Goal: Information Seeking & Learning: Learn about a topic

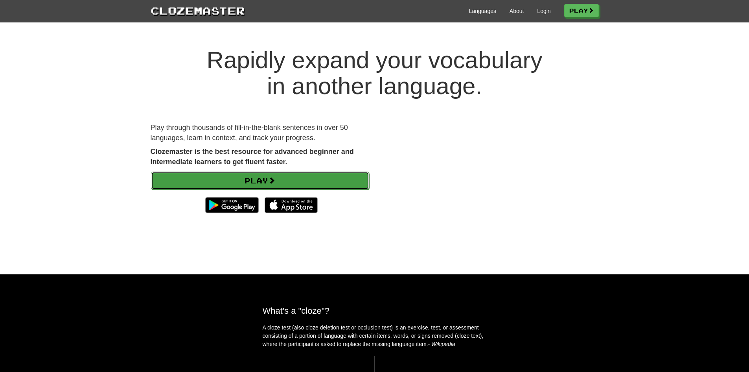
click at [327, 182] on link "Play" at bounding box center [260, 180] width 218 height 18
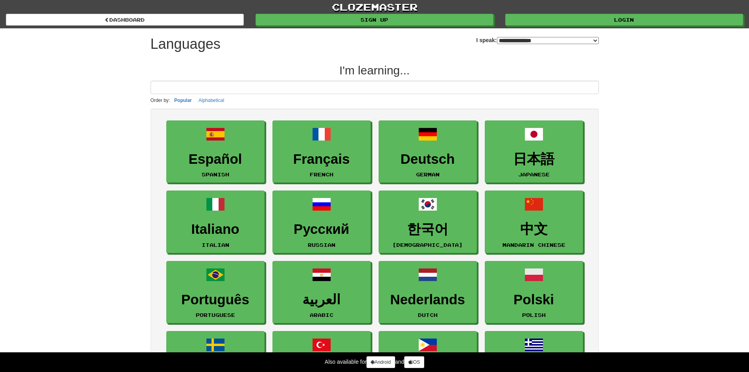
select select "*******"
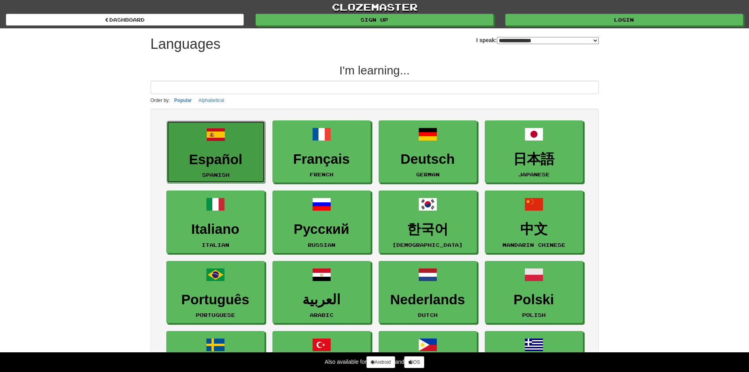
click at [231, 157] on h3 "Español" at bounding box center [216, 159] width 90 height 15
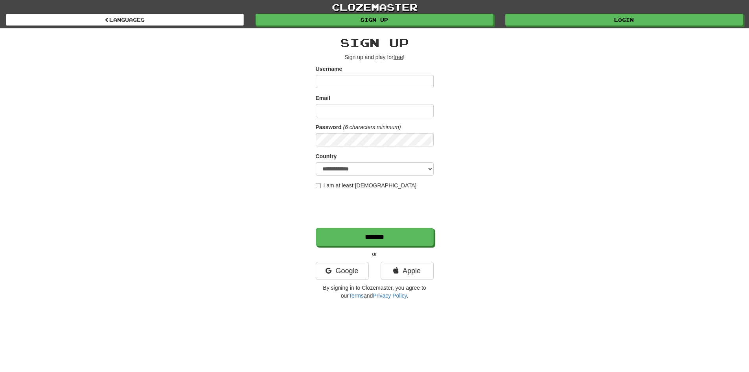
click at [363, 79] on input "Username" at bounding box center [375, 81] width 118 height 13
click at [360, 80] on input "Username" at bounding box center [375, 81] width 118 height 13
click at [355, 57] on p "Sign up and play for free !" at bounding box center [375, 57] width 118 height 8
click at [368, 81] on input "Username" at bounding box center [375, 81] width 118 height 13
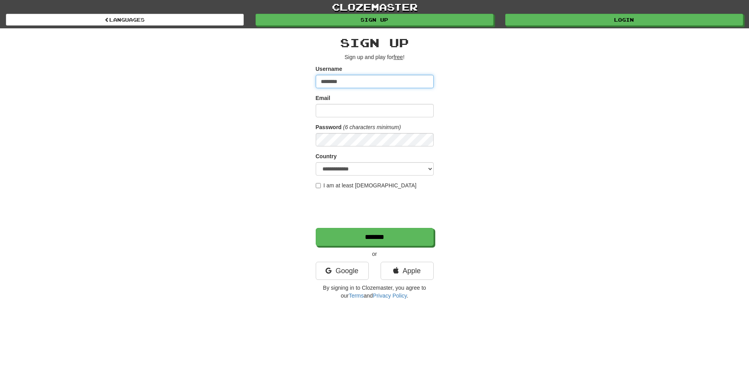
type input "*********"
click at [396, 78] on input "**********" at bounding box center [375, 81] width 118 height 13
type input "**********"
click at [331, 112] on input "Email" at bounding box center [375, 110] width 118 height 13
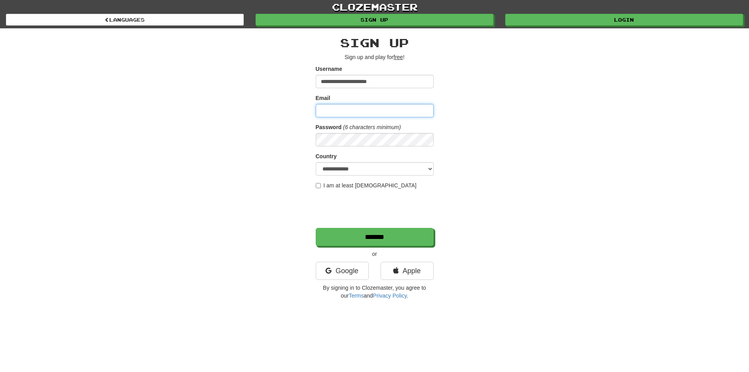
paste input "**********"
type input "**********"
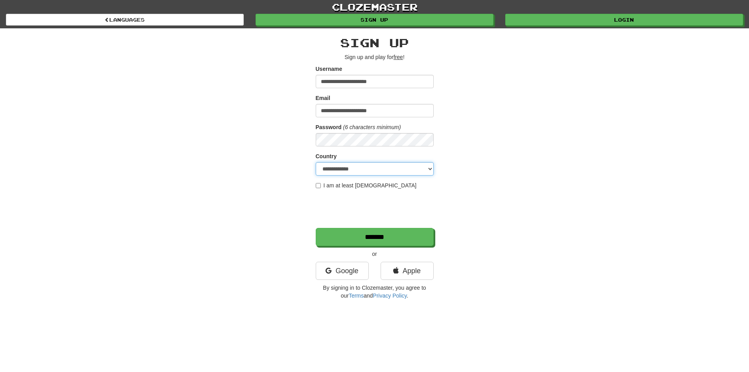
click at [336, 168] on select "**********" at bounding box center [375, 168] width 118 height 13
select select "**"
click at [316, 162] on select "**********" at bounding box center [375, 168] width 118 height 13
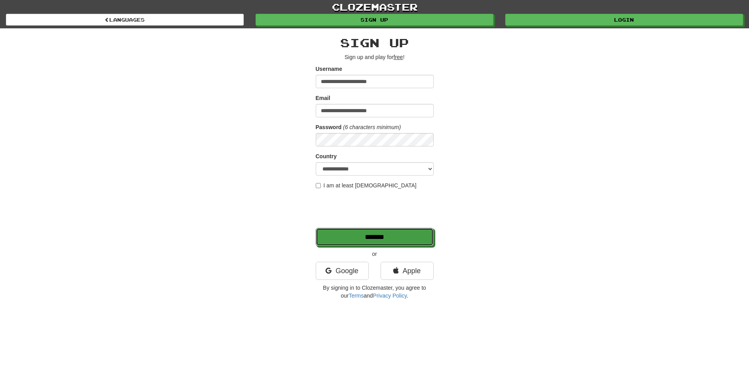
drag, startPoint x: 361, startPoint y: 240, endPoint x: 237, endPoint y: 250, distance: 123.8
click at [249, 250] on div "**********" at bounding box center [375, 165] width 460 height 275
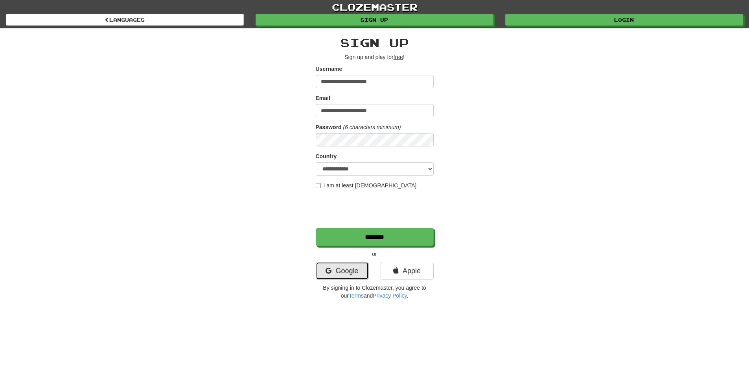
click at [340, 274] on link "Google" at bounding box center [342, 270] width 53 height 18
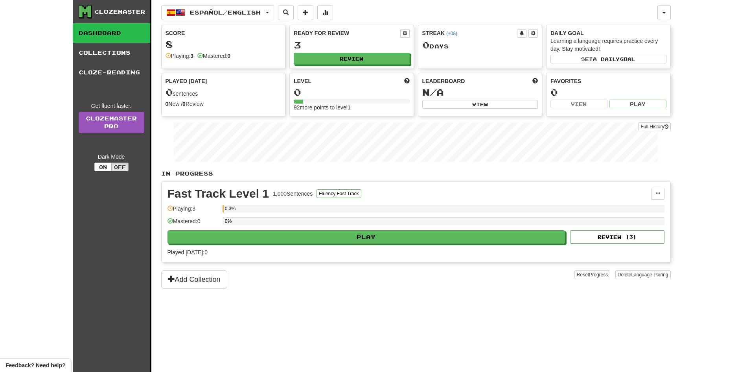
click at [182, 57] on div "Playing: 3" at bounding box center [180, 56] width 28 height 8
click at [96, 33] on link "Dashboard" at bounding box center [111, 33] width 77 height 20
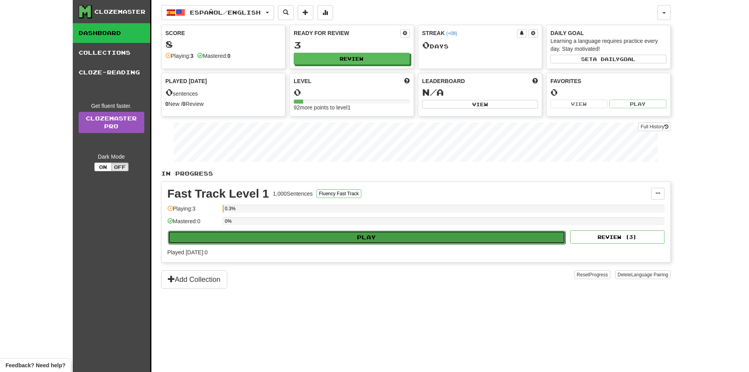
click at [337, 234] on button "Play" at bounding box center [367, 236] width 398 height 13
select select "**"
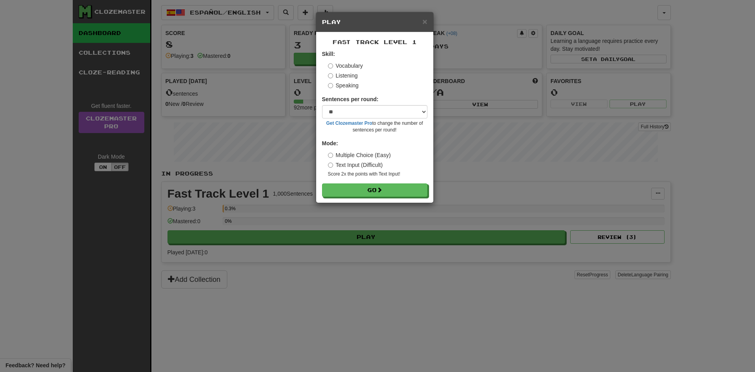
click at [335, 90] on form "Skill: Vocabulary Listening Speaking Sentences per round: * ** ** ** ** ** *** …" at bounding box center [374, 123] width 105 height 147
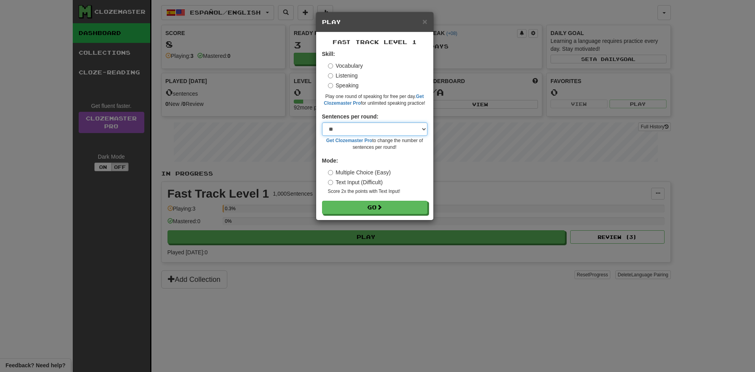
click at [357, 132] on select "* ** ** ** ** ** *** ********" at bounding box center [374, 128] width 105 height 13
click at [374, 208] on button "Go" at bounding box center [374, 207] width 105 height 13
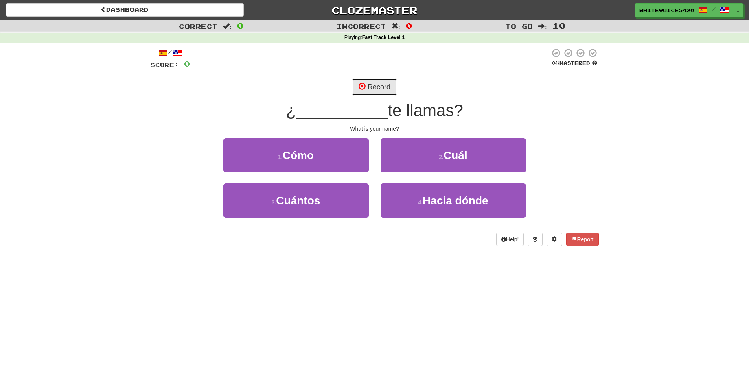
click at [374, 85] on button "Record" at bounding box center [374, 87] width 45 height 18
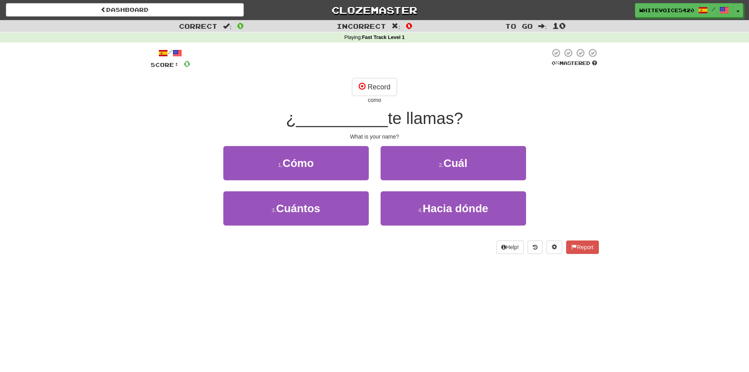
click at [370, 118] on span "__________" at bounding box center [342, 118] width 92 height 18
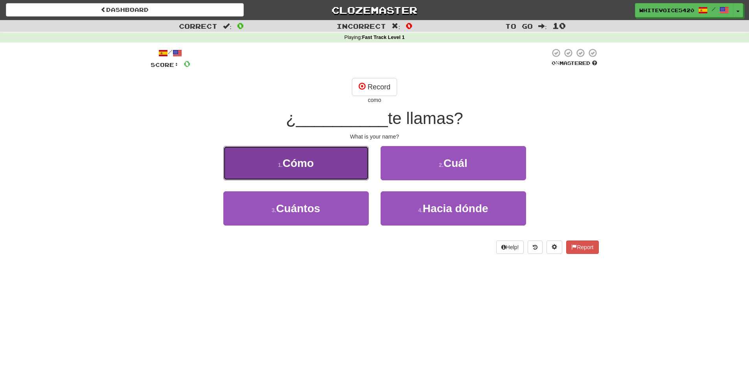
click at [327, 170] on button "1 . Cómo" at bounding box center [295, 163] width 145 height 34
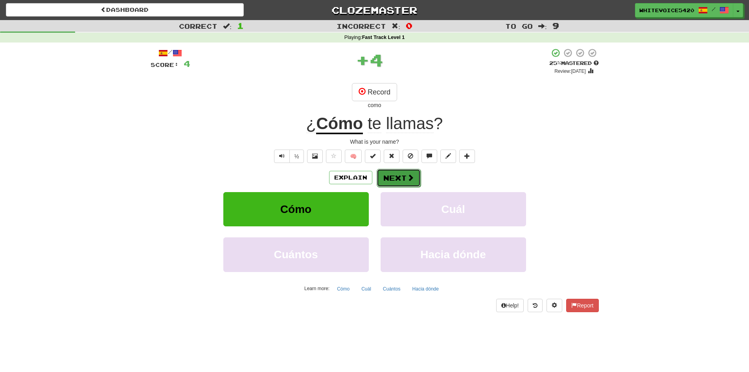
click at [407, 177] on span at bounding box center [410, 177] width 7 height 7
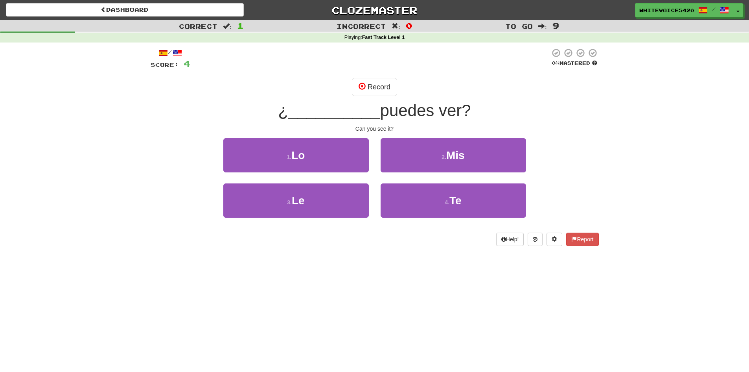
click at [353, 115] on span "__________" at bounding box center [334, 110] width 92 height 18
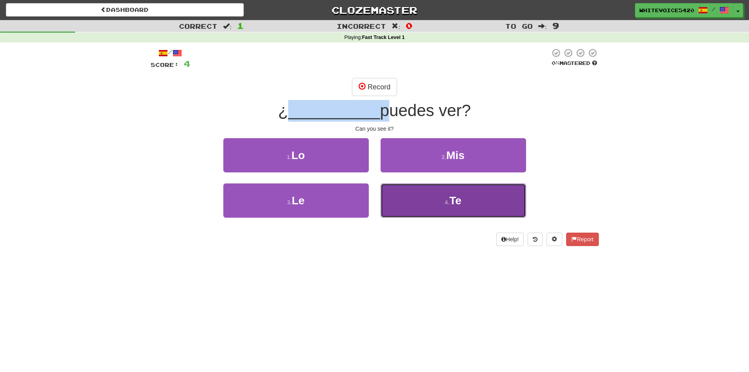
click at [465, 204] on button "4 . Te" at bounding box center [453, 200] width 145 height 34
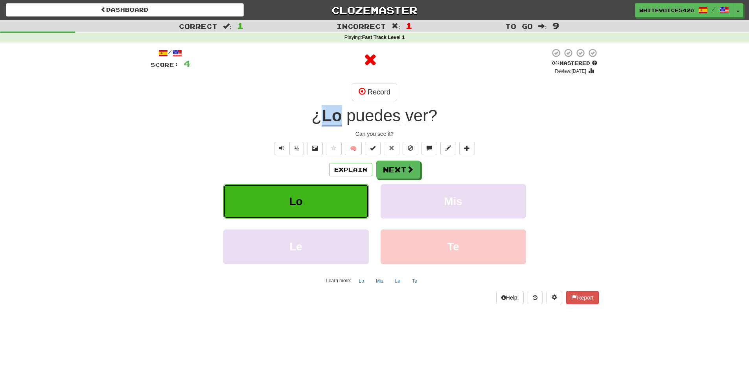
click at [306, 201] on button "Lo" at bounding box center [295, 201] width 145 height 34
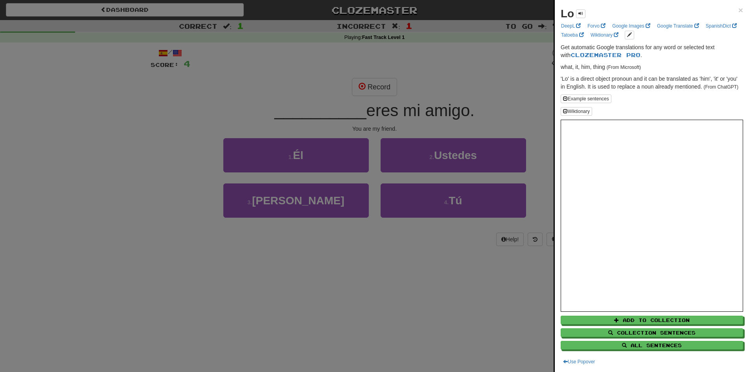
click at [684, 49] on p "Get automatic Google translations for any word or selected text with Clozemaste…" at bounding box center [652, 51] width 182 height 16
click at [600, 46] on p "Get automatic Google translations for any word or selected text with Clozemaste…" at bounding box center [652, 51] width 182 height 16
click at [703, 30] on link "SpanishDict" at bounding box center [721, 26] width 36 height 9
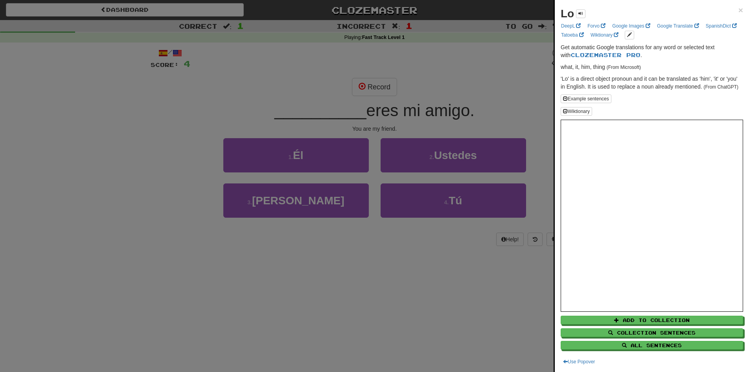
click at [166, 113] on div at bounding box center [374, 186] width 749 height 372
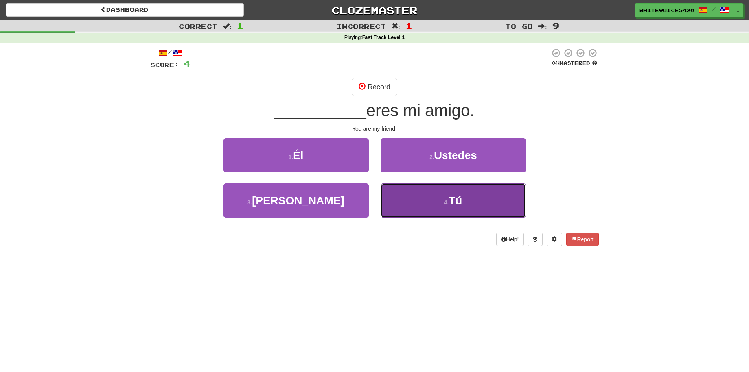
click at [445, 207] on button "4 . Tú" at bounding box center [453, 200] width 145 height 34
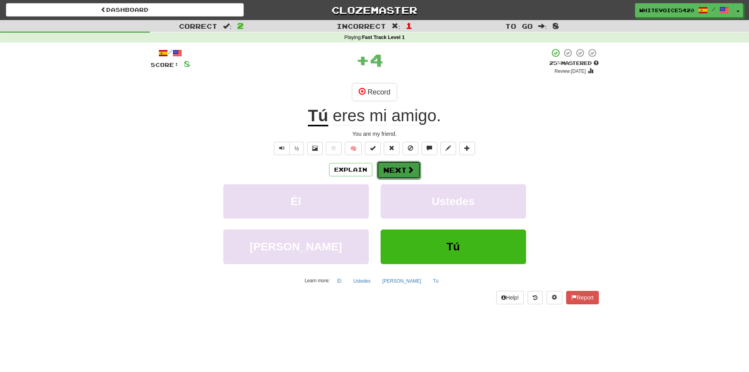
click at [399, 173] on button "Next" at bounding box center [399, 170] width 44 height 18
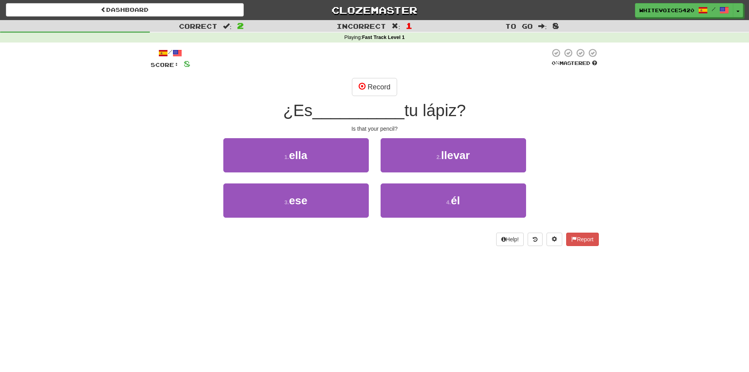
click at [384, 129] on div "Is that your pencil?" at bounding box center [375, 129] width 448 height 8
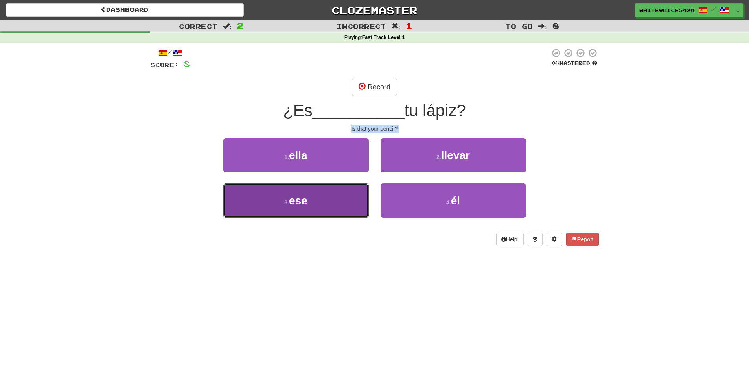
click at [314, 205] on button "3 . ese" at bounding box center [295, 200] width 145 height 34
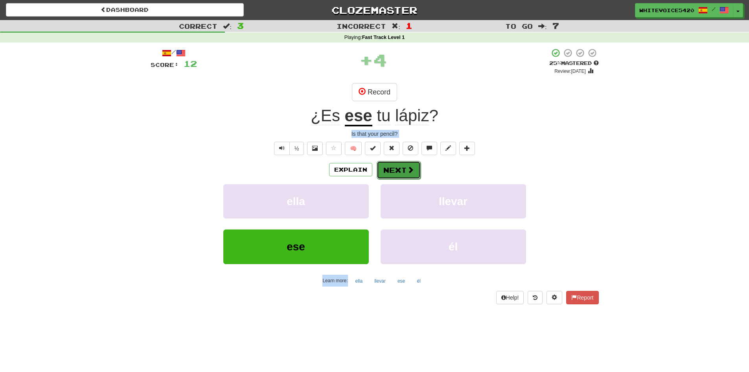
click at [409, 169] on span at bounding box center [410, 169] width 7 height 7
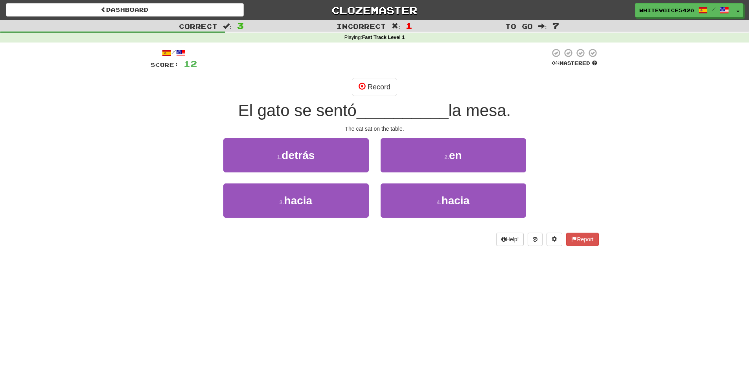
click at [297, 113] on span "El gato se sentó" at bounding box center [297, 110] width 118 height 18
click at [328, 111] on span "El gato se sentó" at bounding box center [297, 110] width 118 height 18
click at [377, 127] on div "The cat sat on the table." at bounding box center [375, 129] width 448 height 8
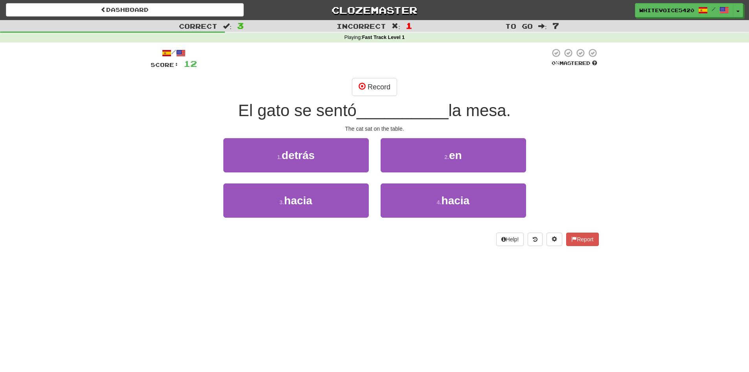
click at [376, 127] on div "The cat sat on the table." at bounding box center [375, 129] width 448 height 8
click at [380, 127] on div "The cat sat on the table." at bounding box center [375, 129] width 448 height 8
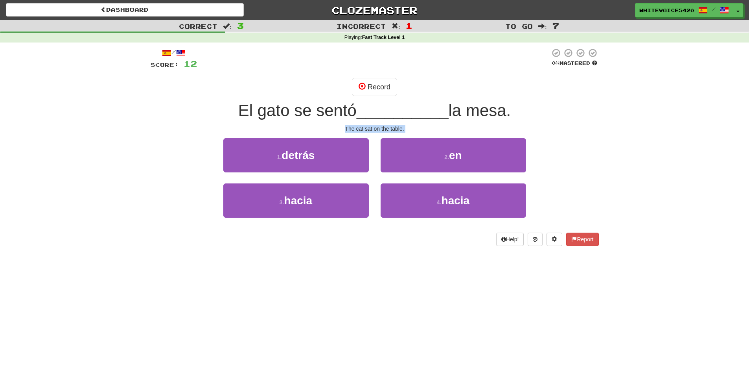
click at [380, 127] on div "The cat sat on the table." at bounding box center [375, 129] width 448 height 8
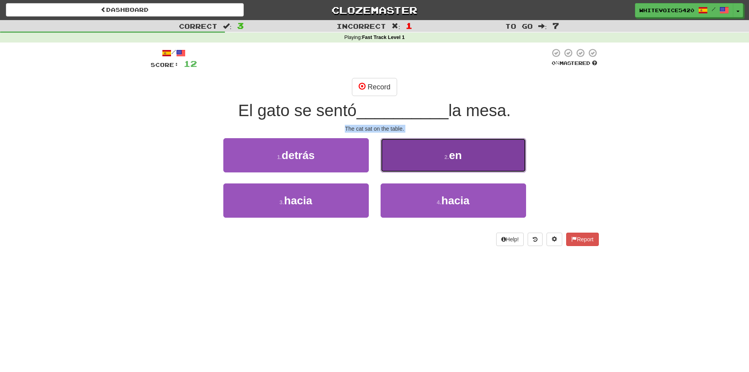
click at [473, 170] on button "2 . en" at bounding box center [453, 155] width 145 height 34
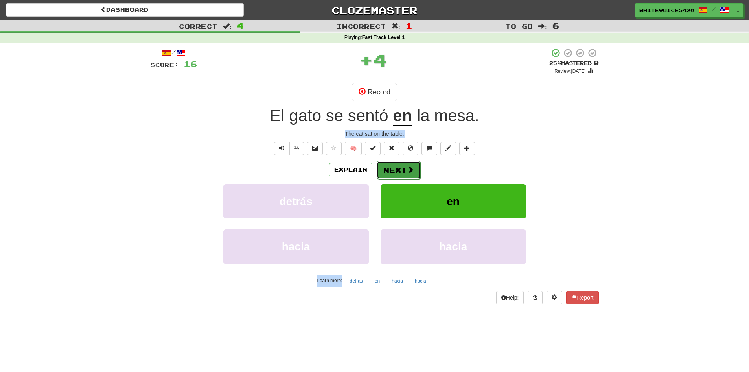
click at [408, 167] on span at bounding box center [410, 169] width 7 height 7
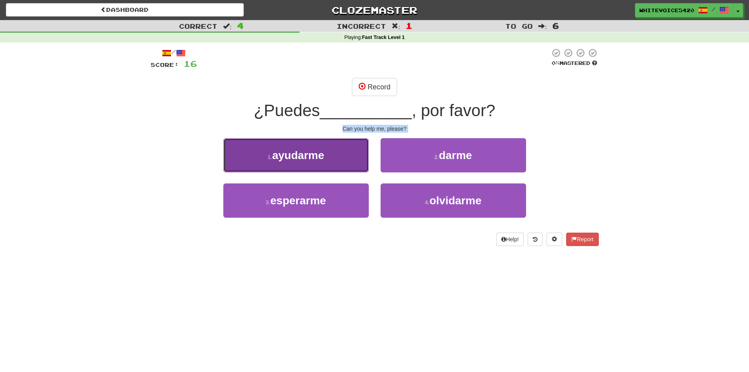
click at [311, 155] on span "ayudarme" at bounding box center [298, 155] width 52 height 12
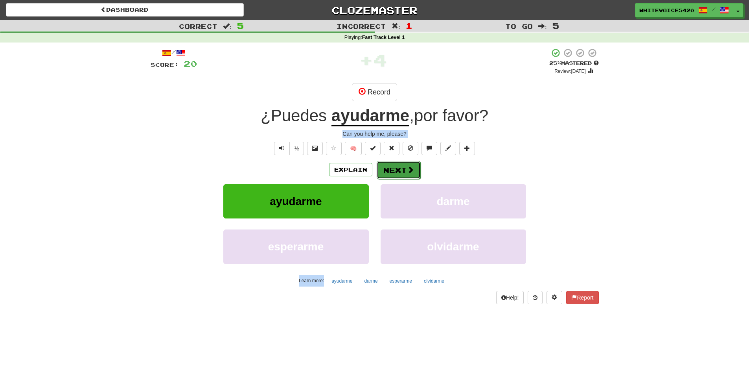
click at [395, 168] on button "Next" at bounding box center [399, 170] width 44 height 18
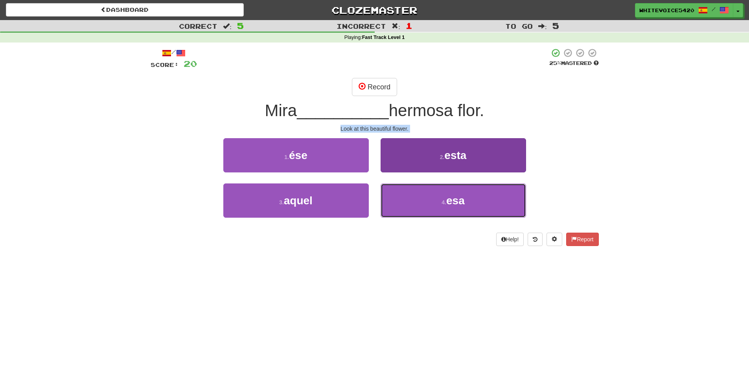
click at [451, 199] on span "esa" at bounding box center [455, 200] width 18 height 12
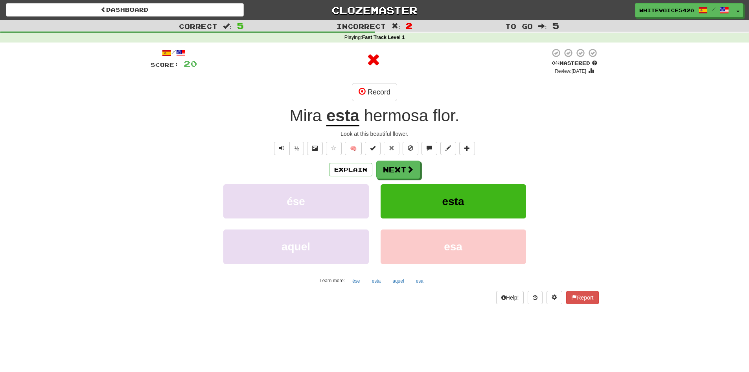
click at [350, 120] on u "esta" at bounding box center [342, 116] width 33 height 20
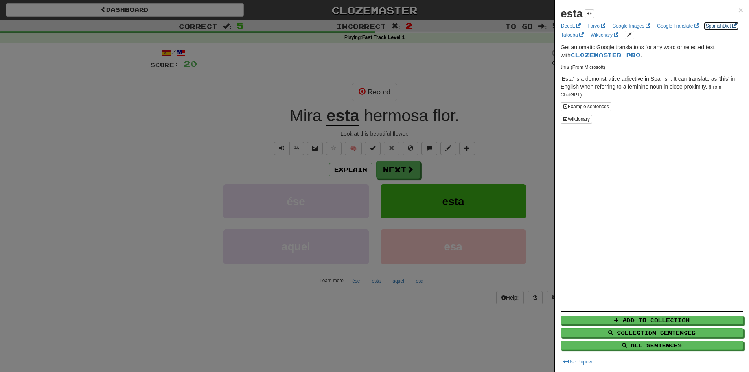
click at [703, 30] on link "SpanishDict" at bounding box center [721, 26] width 36 height 9
click at [497, 123] on div at bounding box center [374, 186] width 749 height 372
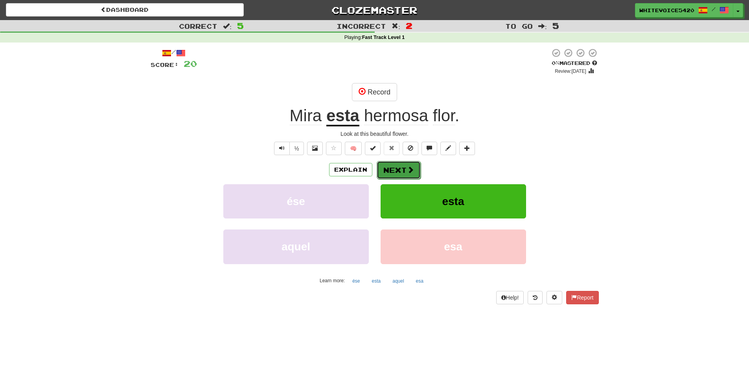
click at [393, 175] on button "Next" at bounding box center [399, 170] width 44 height 18
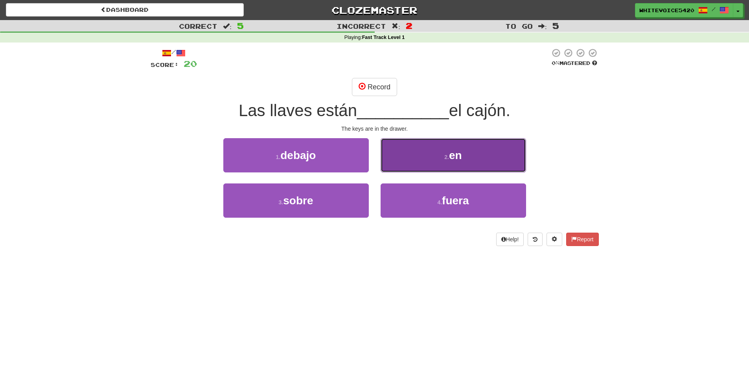
click at [460, 160] on span "en" at bounding box center [455, 155] width 13 height 12
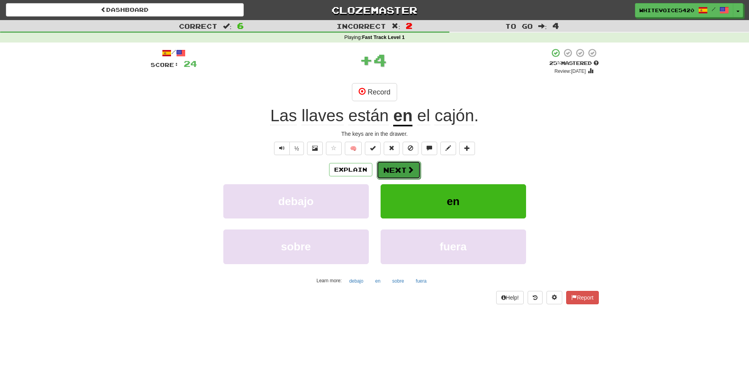
click at [400, 170] on button "Next" at bounding box center [399, 170] width 44 height 18
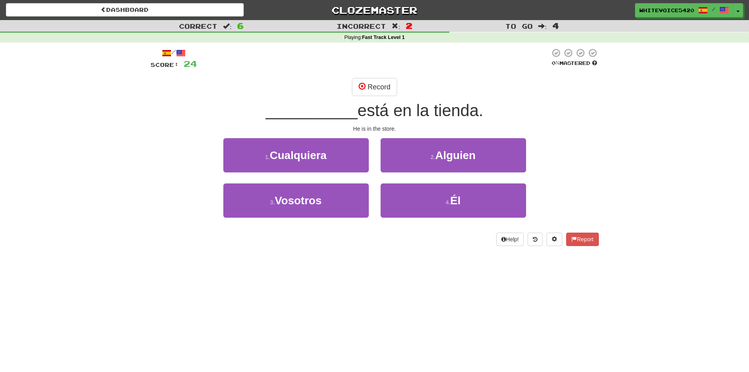
click at [378, 116] on span "está en la tienda." at bounding box center [420, 110] width 126 height 18
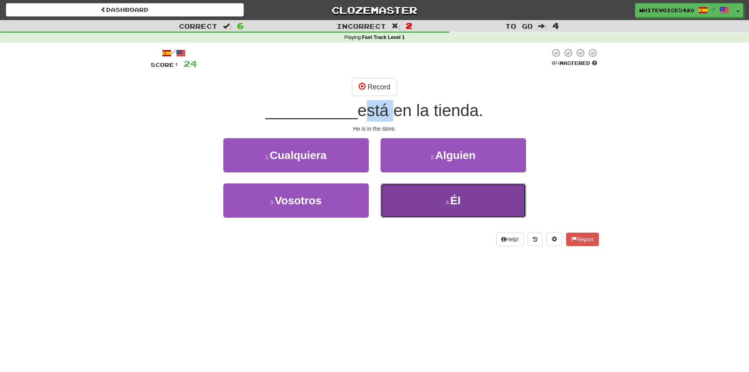
click at [458, 196] on span "Él" at bounding box center [455, 200] width 10 height 12
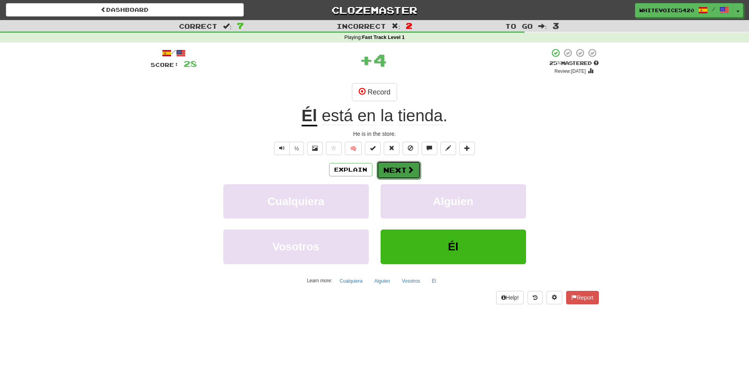
click at [396, 167] on button "Next" at bounding box center [399, 170] width 44 height 18
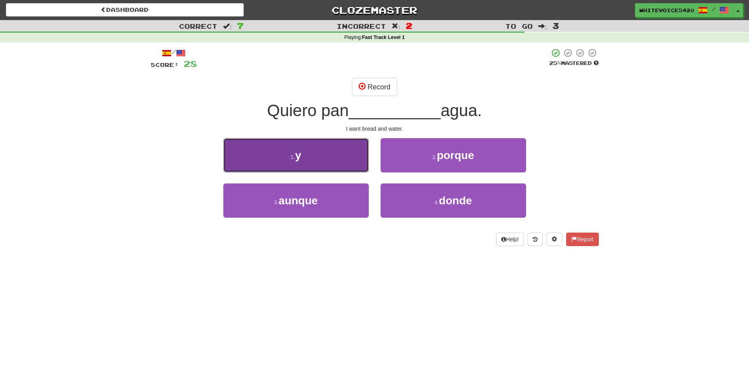
click at [341, 156] on button "1 . y" at bounding box center [295, 155] width 145 height 34
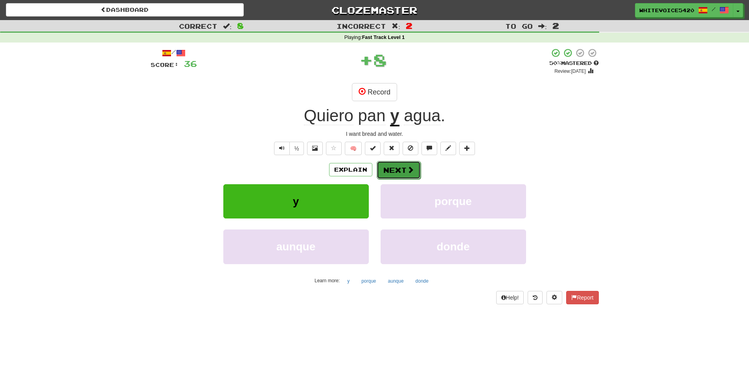
click at [403, 170] on button "Next" at bounding box center [399, 170] width 44 height 18
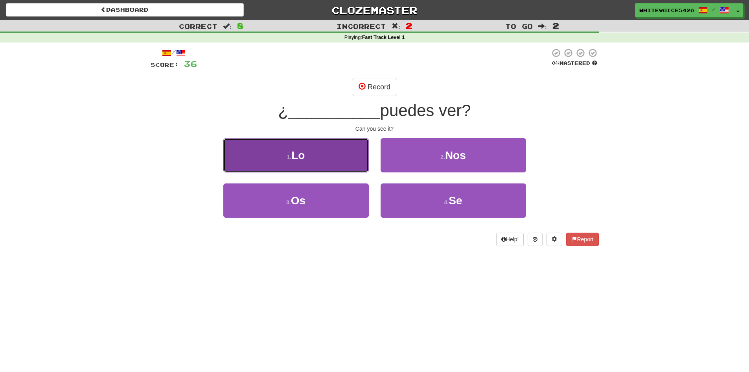
click at [316, 152] on button "1 . Lo" at bounding box center [295, 155] width 145 height 34
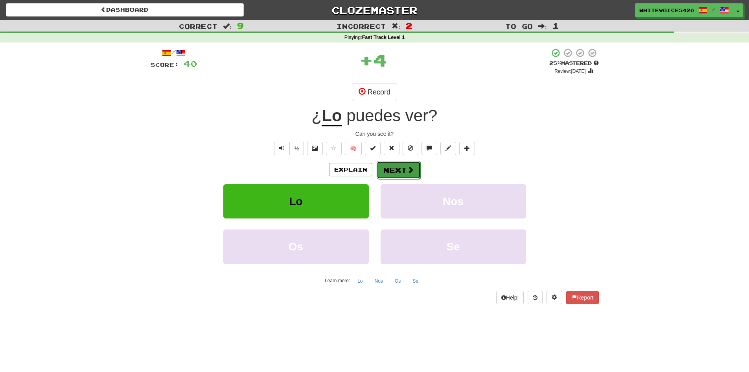
click at [402, 166] on button "Next" at bounding box center [399, 170] width 44 height 18
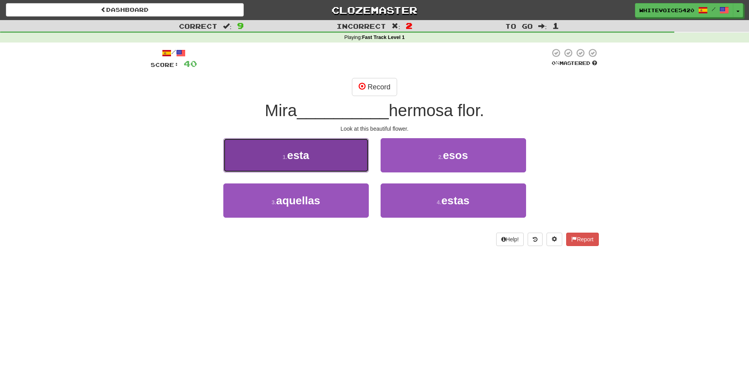
click at [323, 150] on button "1 . esta" at bounding box center [295, 155] width 145 height 34
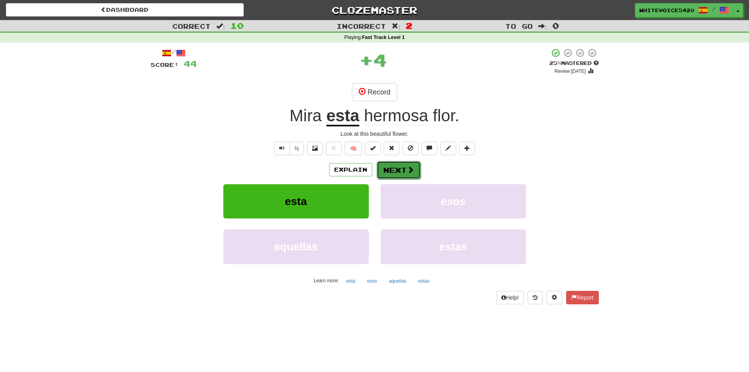
click at [395, 166] on button "Next" at bounding box center [399, 170] width 44 height 18
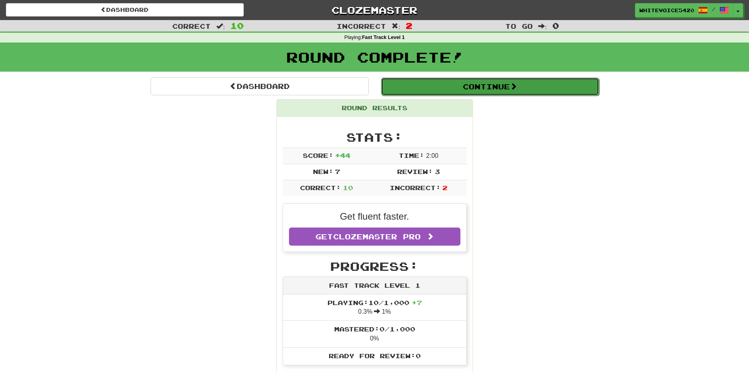
click at [475, 86] on button "Continue" at bounding box center [490, 86] width 218 height 18
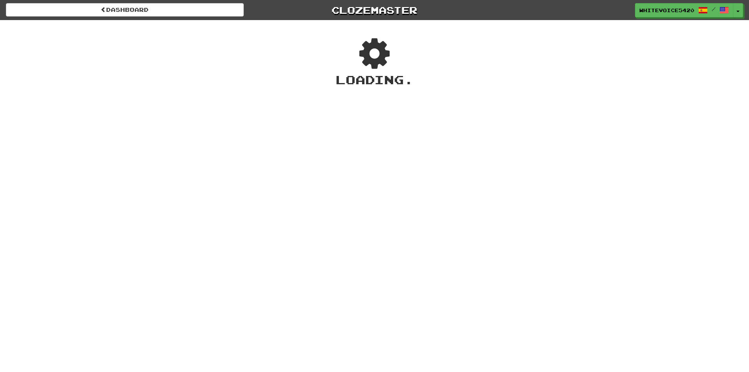
click at [199, 17] on div "Dashboard Clozemaster WhiteVoice5420 / Toggle Dropdown Dashboard Leaderboard Ac…" at bounding box center [374, 10] width 737 height 20
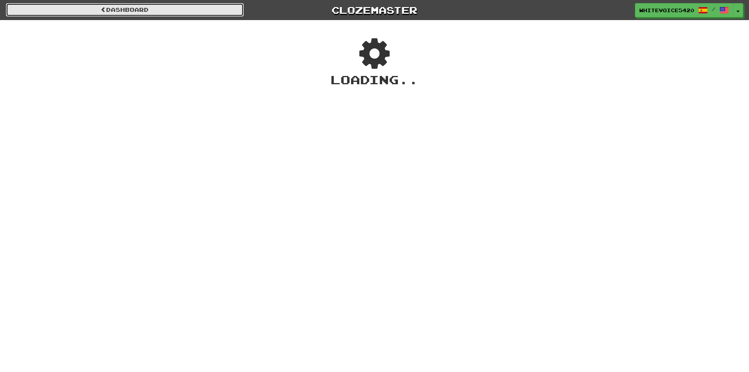
click at [199, 13] on link "Dashboard" at bounding box center [125, 9] width 238 height 13
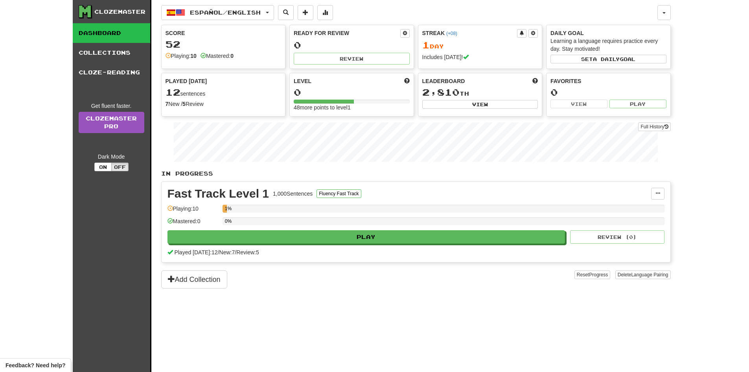
drag, startPoint x: 234, startPoint y: 208, endPoint x: 357, endPoint y: 211, distance: 123.5
click at [357, 211] on div "1%" at bounding box center [444, 208] width 442 height 8
click at [297, 192] on div "1,000 Sentences" at bounding box center [293, 193] width 40 height 8
click at [296, 192] on div "1,000 Sentences" at bounding box center [293, 193] width 40 height 8
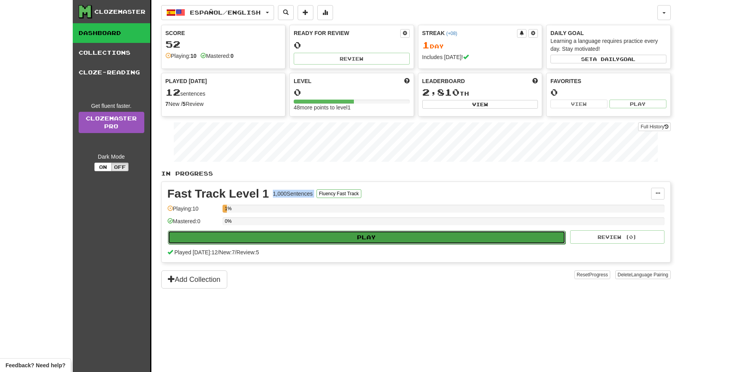
click at [456, 242] on button "Play" at bounding box center [367, 236] width 398 height 13
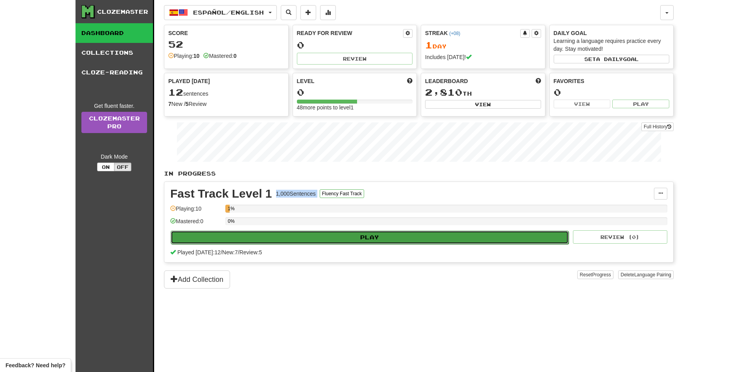
select select "**"
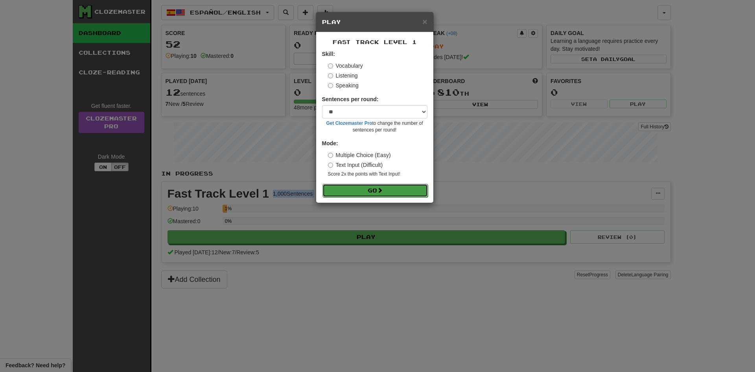
click at [368, 185] on button "Go" at bounding box center [374, 190] width 105 height 13
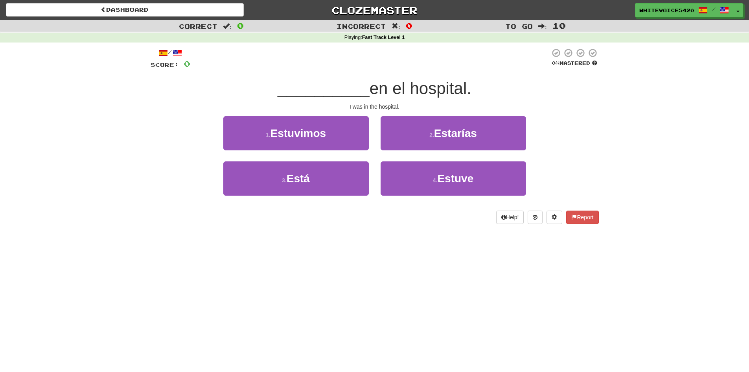
click at [381, 107] on div "I was in the hospital." at bounding box center [375, 107] width 448 height 8
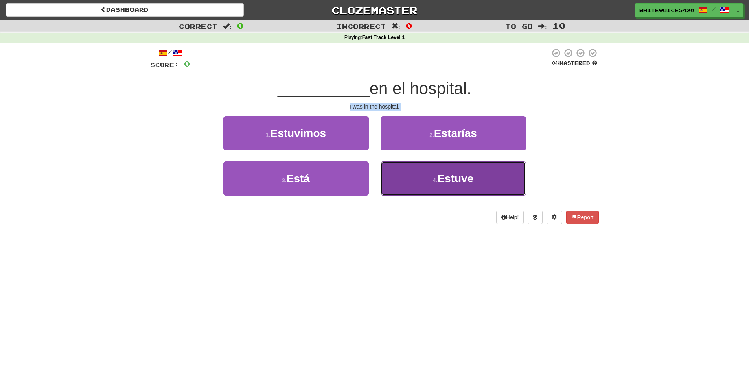
click at [434, 188] on button "4 . Estuve" at bounding box center [453, 178] width 145 height 34
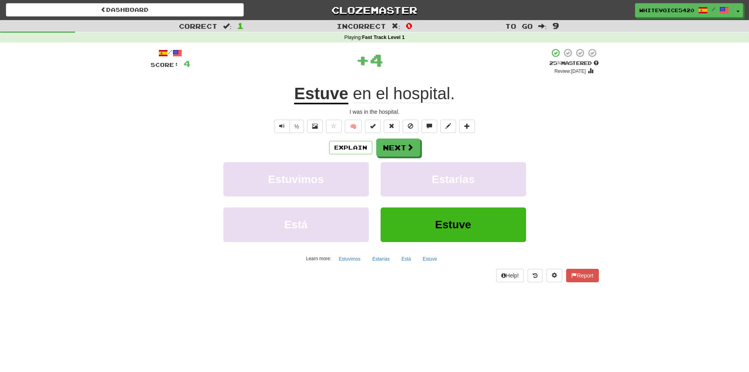
click at [334, 98] on u "Estuve" at bounding box center [321, 94] width 54 height 20
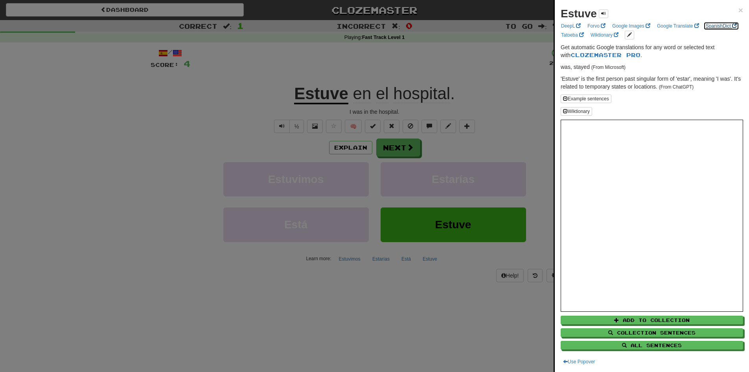
click at [703, 30] on link "SpanishDict" at bounding box center [721, 26] width 36 height 9
